Goal: Check status

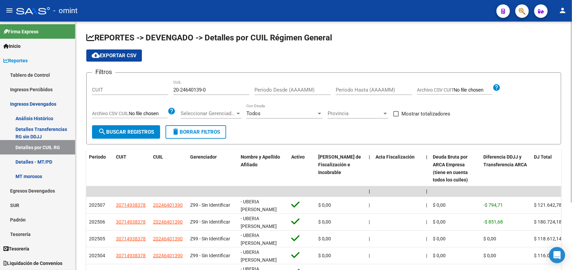
click at [200, 86] on div "20-24640139-0 CUIL" at bounding box center [211, 88] width 76 height 14
click at [200, 87] on div "20-24640139-0 CUIL" at bounding box center [211, 88] width 76 height 14
click at [200, 89] on input "20-24640139-0" at bounding box center [211, 90] width 76 height 6
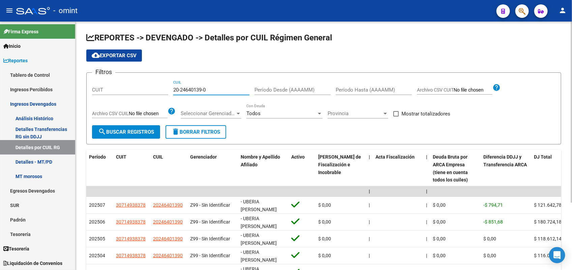
paste input "19-5989940"
click at [138, 133] on span "search Buscar Registros" at bounding box center [126, 132] width 56 height 6
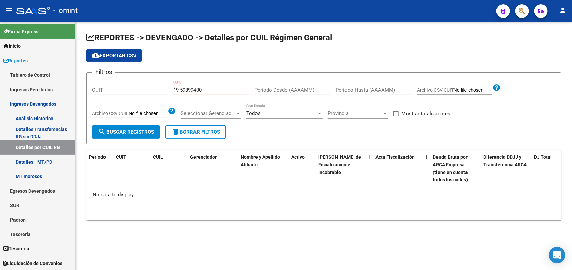
click at [202, 93] on input "19-59899400" at bounding box center [211, 90] width 76 height 6
click at [202, 92] on input "19-59899400" at bounding box center [211, 90] width 76 height 6
paste input "27-29392805-9"
click at [135, 131] on span "search Buscar Registros" at bounding box center [126, 132] width 56 height 6
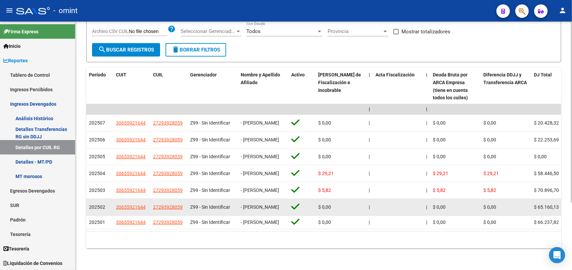
scroll to position [92, 0]
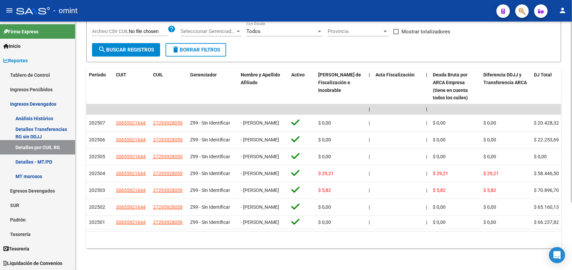
drag, startPoint x: 191, startPoint y: 224, endPoint x: 203, endPoint y: 228, distance: 13.1
click at [203, 228] on datatable-body "| | | | | | | | | | | | | 202507 30655921644 27293928059 Z99 - Sin Identificar …" at bounding box center [323, 167] width 475 height 127
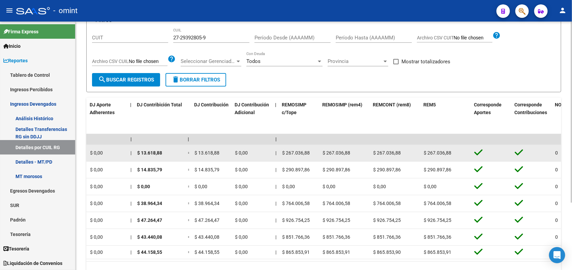
scroll to position [0, 0]
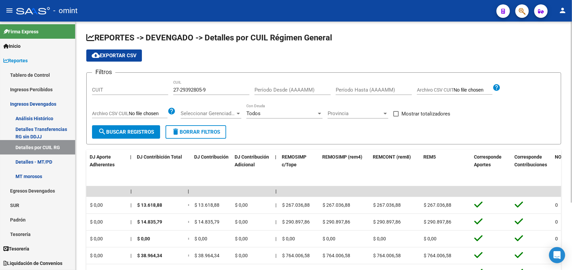
click at [199, 90] on input "27-29392805-9" at bounding box center [211, 90] width 76 height 6
paste input "5739699-7"
type input "27-25739699-7"
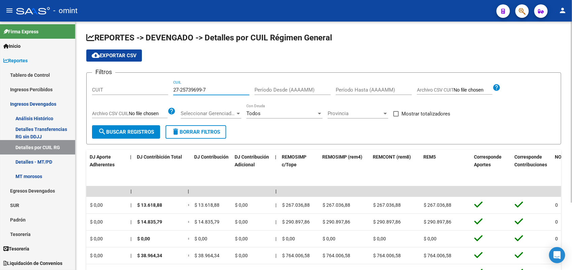
click at [124, 131] on span "search Buscar Registros" at bounding box center [126, 132] width 56 height 6
